Goal: Task Accomplishment & Management: Complete application form

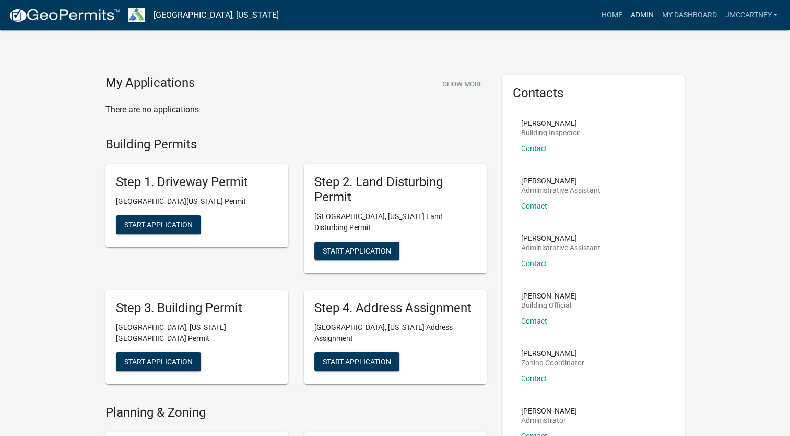
click at [638, 16] on link "Admin" at bounding box center [641, 15] width 31 height 20
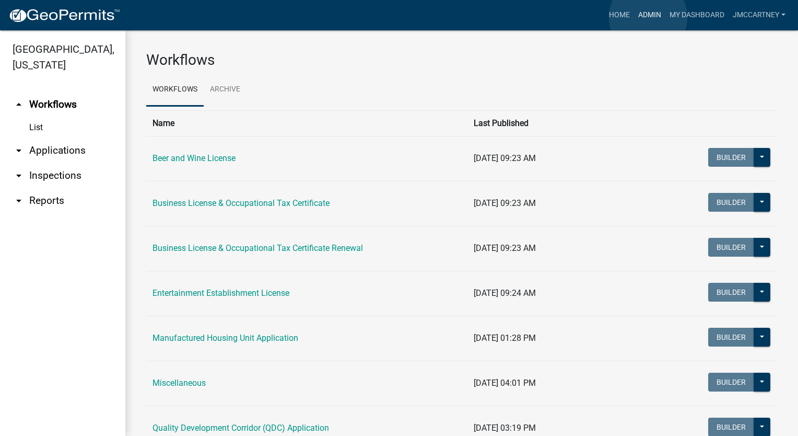
click at [648, 17] on link "Admin" at bounding box center [649, 15] width 31 height 20
click at [642, 15] on link "Admin" at bounding box center [649, 15] width 31 height 20
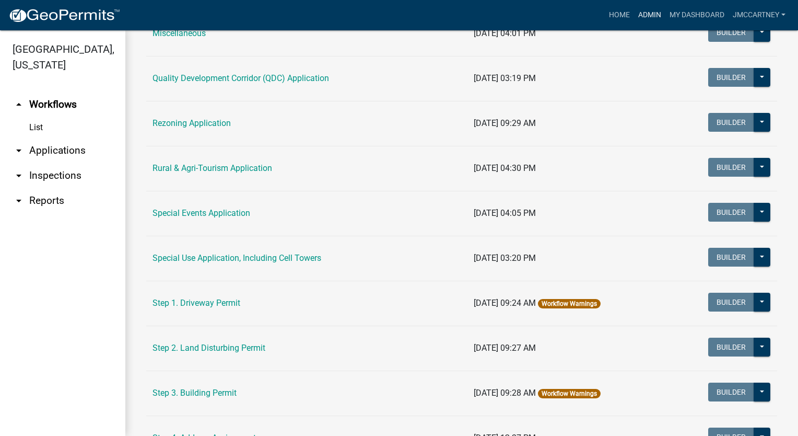
scroll to position [366, 0]
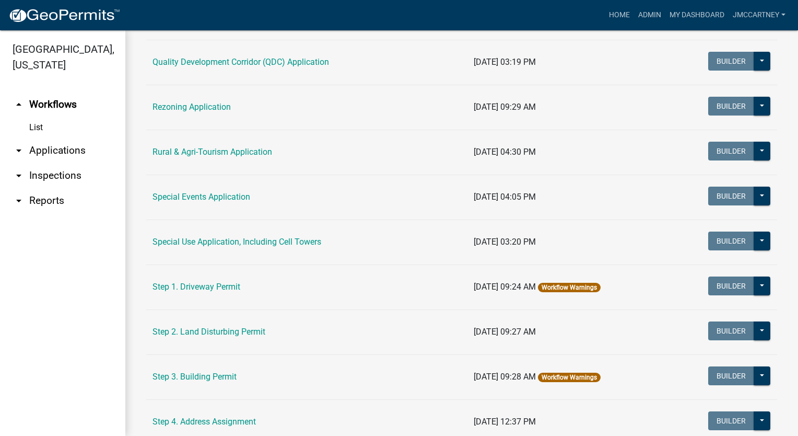
click at [167, 326] on link "Step 2. Land Disturbing Permit" at bounding box center [208, 331] width 113 height 10
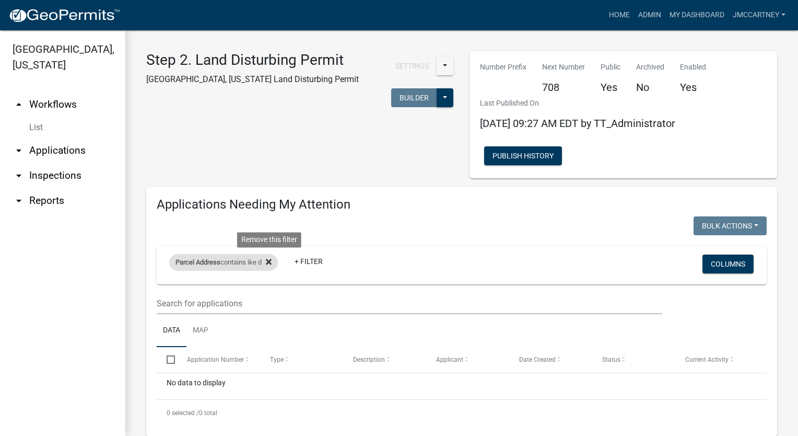
click at [269, 261] on icon at bounding box center [269, 261] width 6 height 8
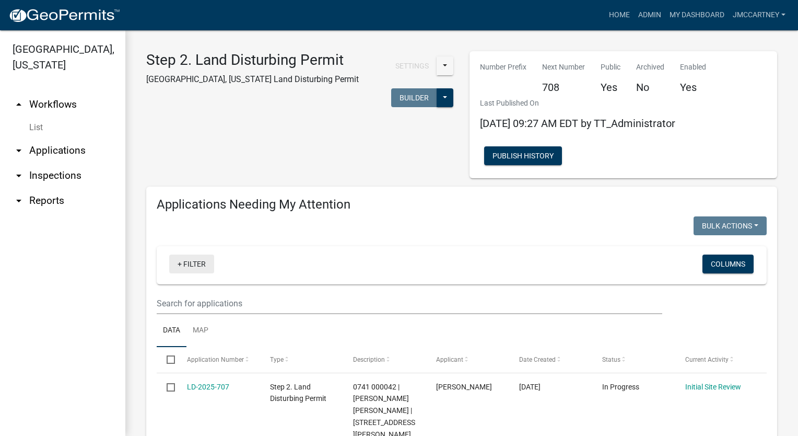
click at [189, 264] on link "+ Filter" at bounding box center [191, 263] width 45 height 19
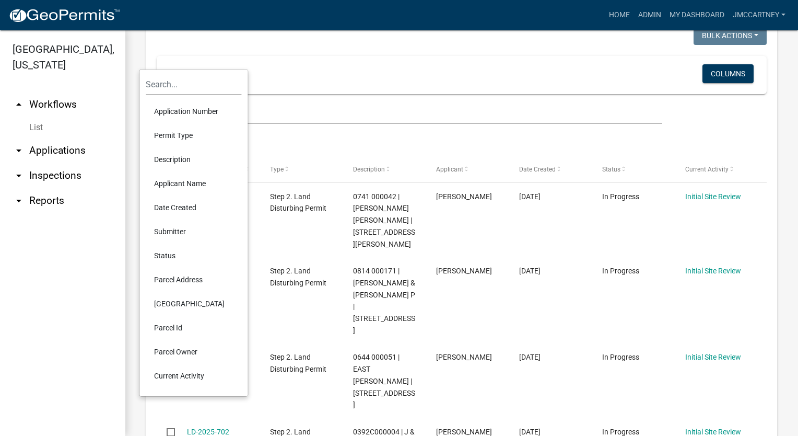
scroll to position [209, 0]
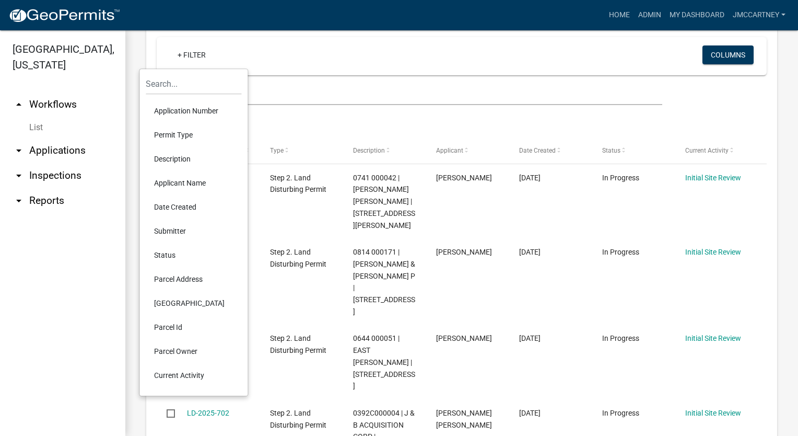
click at [170, 278] on li "Parcel Address" at bounding box center [194, 279] width 96 height 24
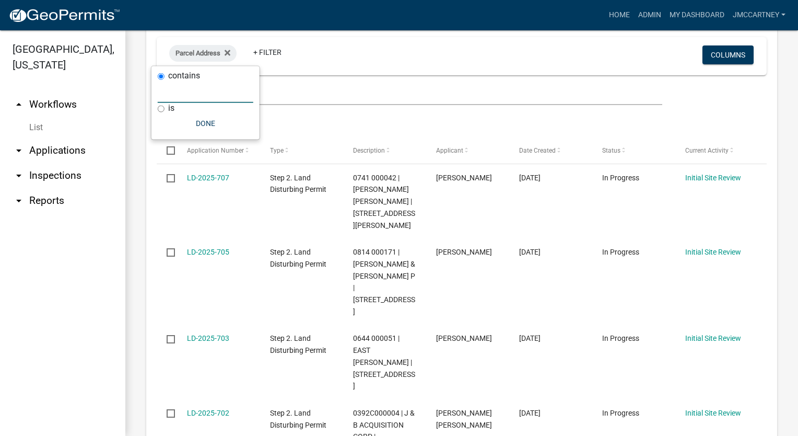
click at [192, 93] on input "text" at bounding box center [206, 91] width 96 height 21
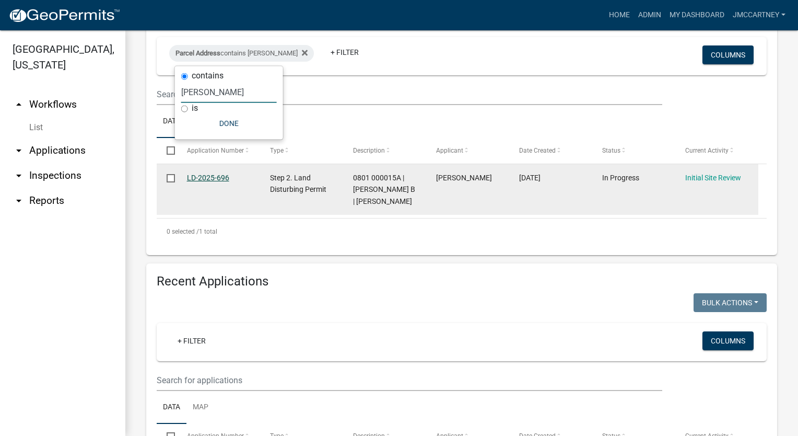
type input "[PERSON_NAME]"
click at [203, 178] on link "LD-2025-696" at bounding box center [208, 177] width 42 height 8
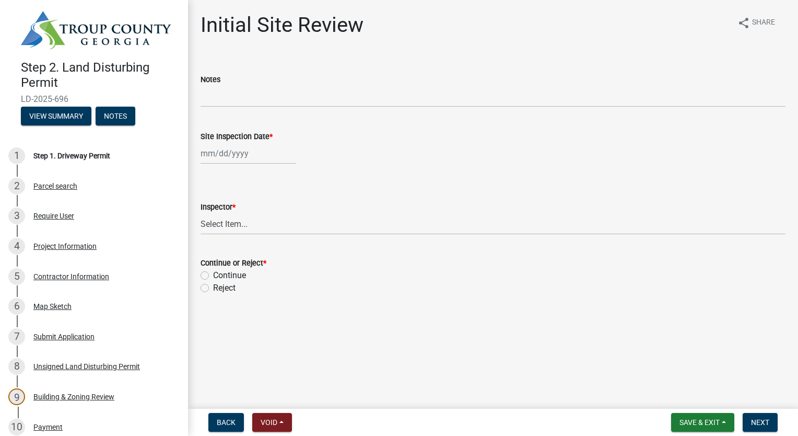
select select "9"
select select "2025"
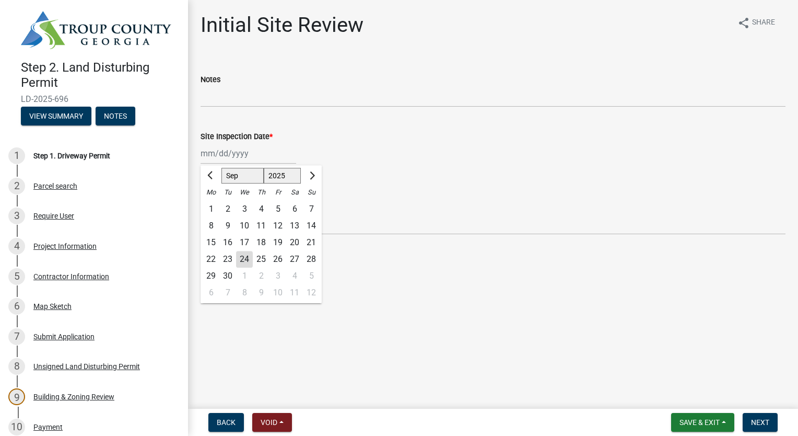
click at [223, 152] on div "[PERSON_NAME] Feb Mar Apr [PERSON_NAME][DATE] Oct Nov [DATE] 1526 1527 1528 152…" at bounding box center [249, 153] width 96 height 21
click at [241, 262] on div "24" at bounding box center [244, 259] width 17 height 17
type input "[DATE]"
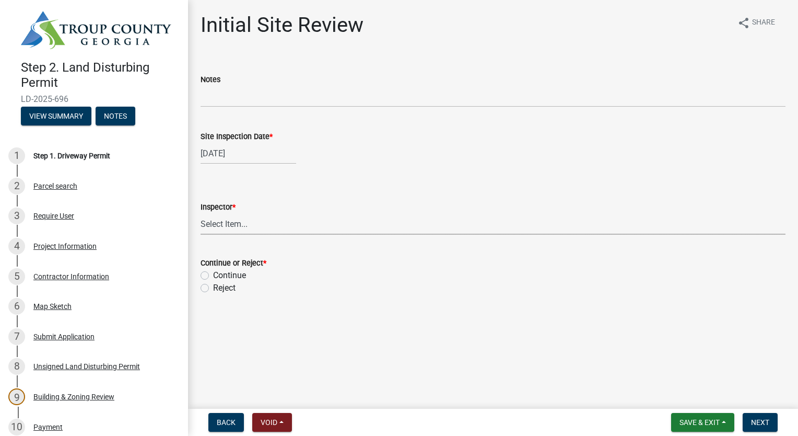
click at [216, 222] on select "Select Item... [PERSON_NAME] [PERSON_NAME]" at bounding box center [493, 223] width 585 height 21
click at [201, 213] on select "Select Item... [PERSON_NAME] [PERSON_NAME]" at bounding box center [493, 223] width 585 height 21
select select "6bd9e87f-a154-4f48-afcb-b0748361b378"
drag, startPoint x: 205, startPoint y: 276, endPoint x: 214, endPoint y: 275, distance: 9.5
click at [213, 275] on label "Continue" at bounding box center [229, 275] width 33 height 13
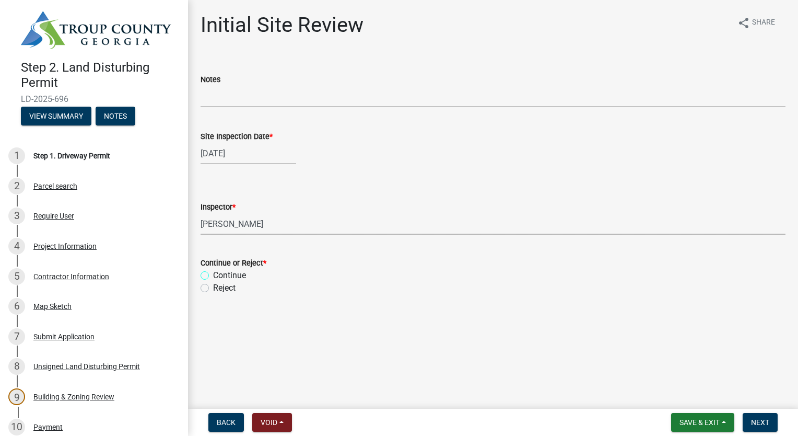
click at [213, 275] on input "Continue" at bounding box center [216, 272] width 7 height 7
radio input "true"
click at [760, 420] on span "Next" at bounding box center [760, 422] width 18 height 8
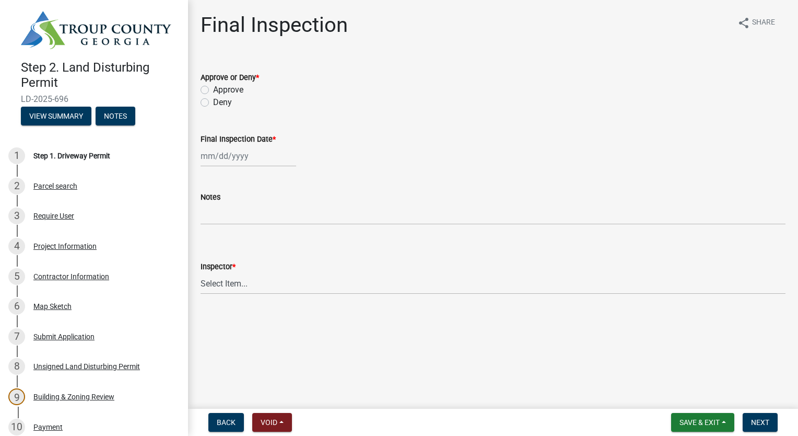
click at [213, 87] on label "Approve" at bounding box center [228, 90] width 30 height 13
click at [213, 87] on input "Approve" at bounding box center [216, 87] width 7 height 7
radio input "true"
click at [220, 158] on div at bounding box center [249, 155] width 96 height 21
select select "9"
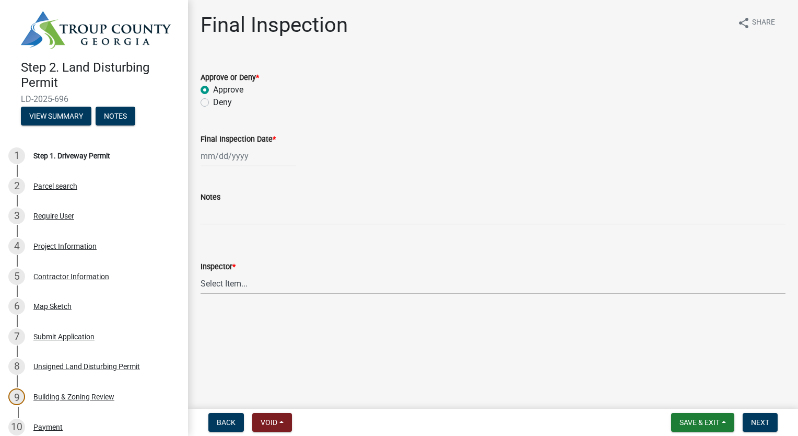
select select "2025"
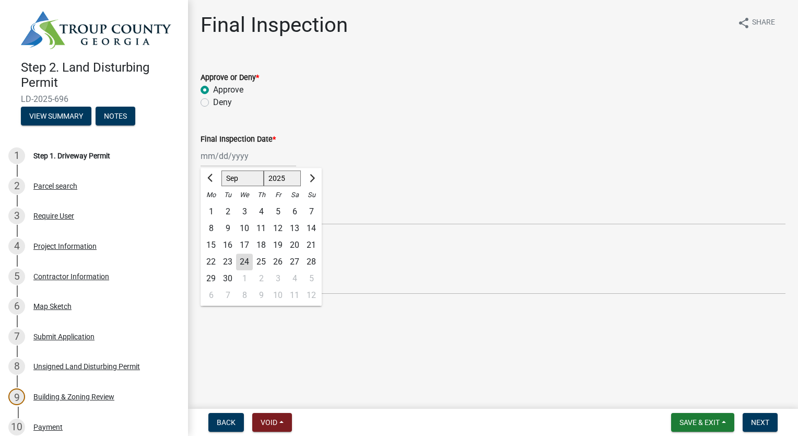
click at [244, 260] on div "24" at bounding box center [244, 261] width 17 height 17
type input "[DATE]"
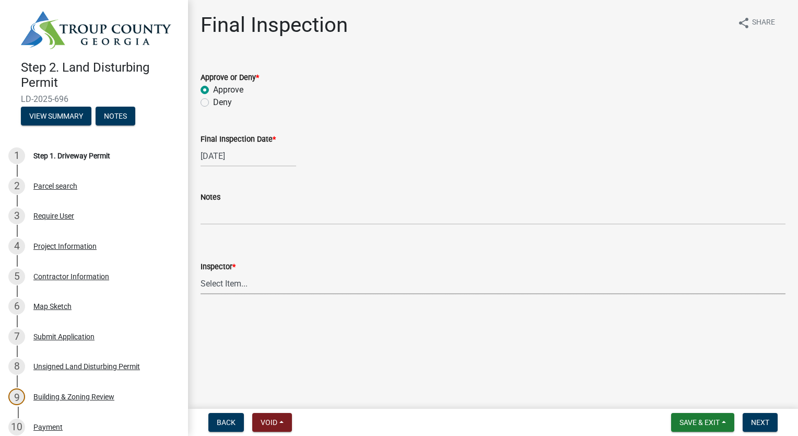
click at [234, 283] on select "Select Item... [PERSON_NAME] [PERSON_NAME]" at bounding box center [493, 283] width 585 height 21
click at [201, 273] on select "Select Item... [PERSON_NAME] [PERSON_NAME]" at bounding box center [493, 283] width 585 height 21
select select "6bd9e87f-a154-4f48-afcb-b0748361b378"
click at [759, 418] on span "Next" at bounding box center [760, 422] width 18 height 8
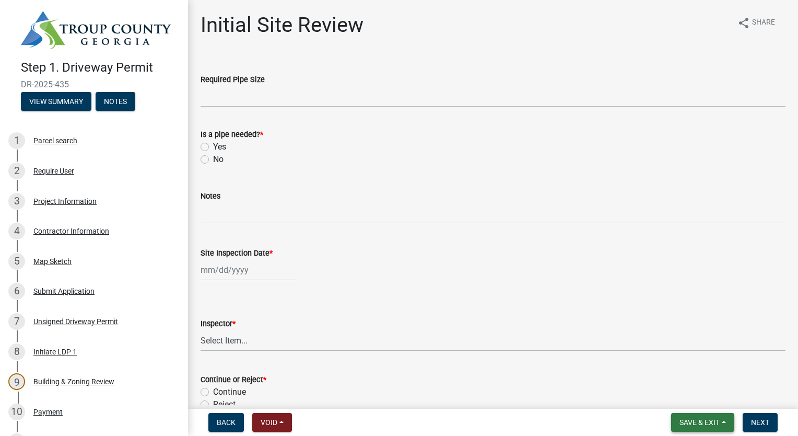
click at [711, 424] on span "Save & Exit" at bounding box center [699, 422] width 40 height 8
click at [687, 397] on button "Save & Exit" at bounding box center [693, 394] width 84 height 25
